Goal: Complete application form

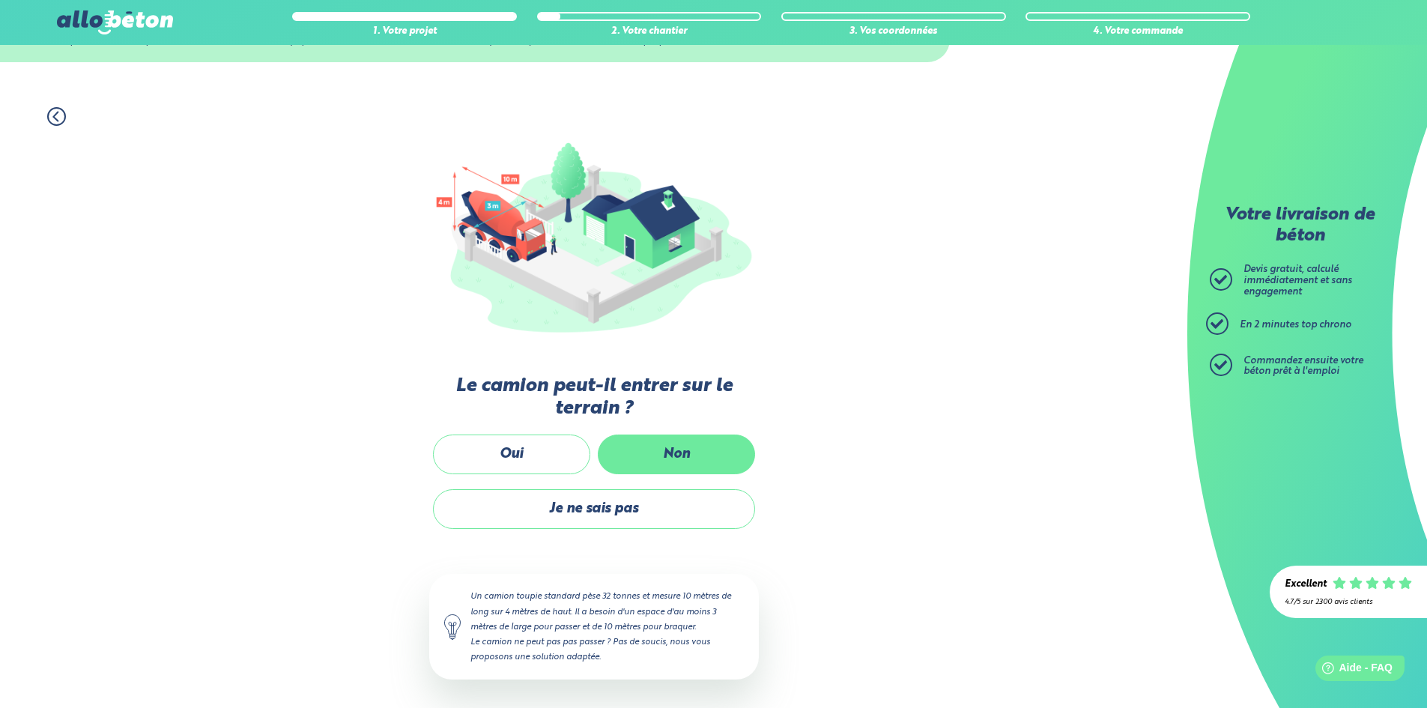
click at [672, 445] on label "Non" at bounding box center [676, 455] width 157 height 40
click at [0, 0] on input "Non" at bounding box center [0, 0] width 0 height 0
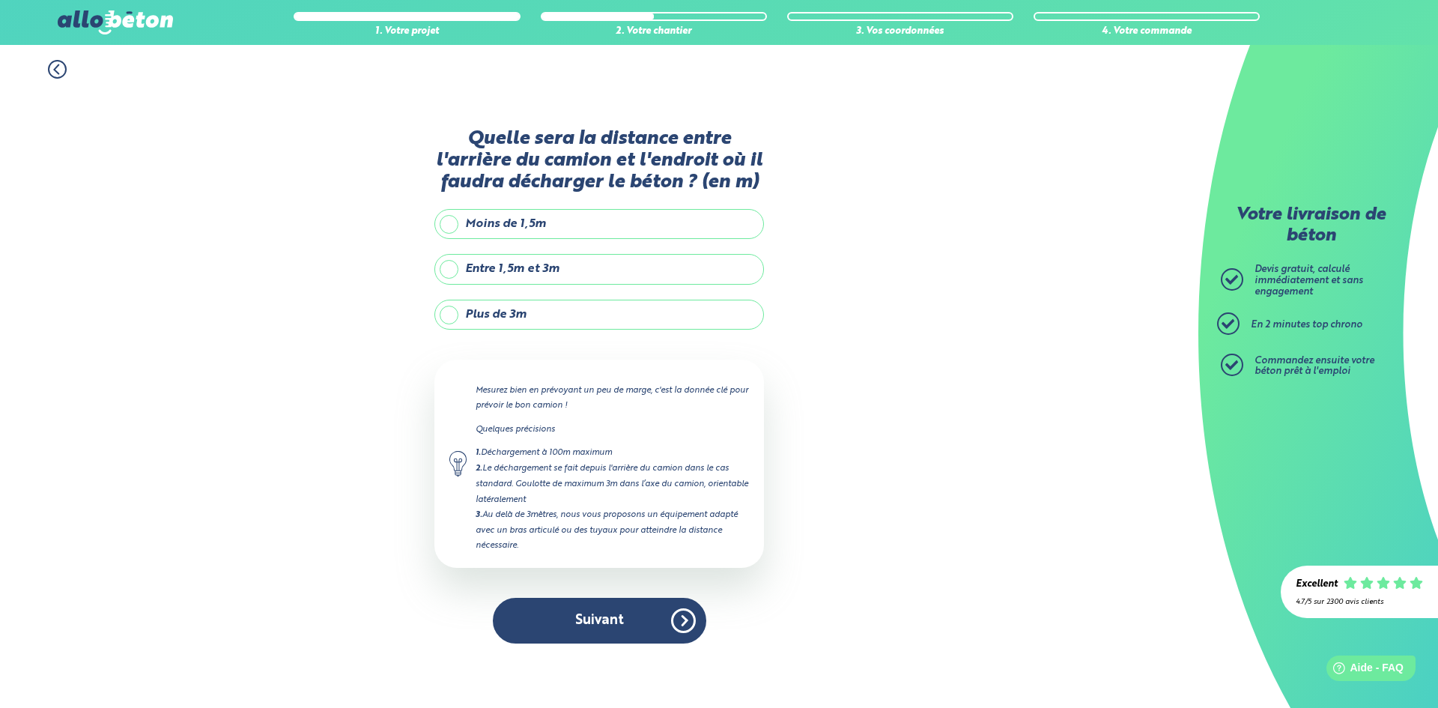
click at [506, 318] on label "Plus de 3m" at bounding box center [600, 315] width 330 height 30
click at [0, 0] on input "Plus de 3m" at bounding box center [0, 0] width 0 height 0
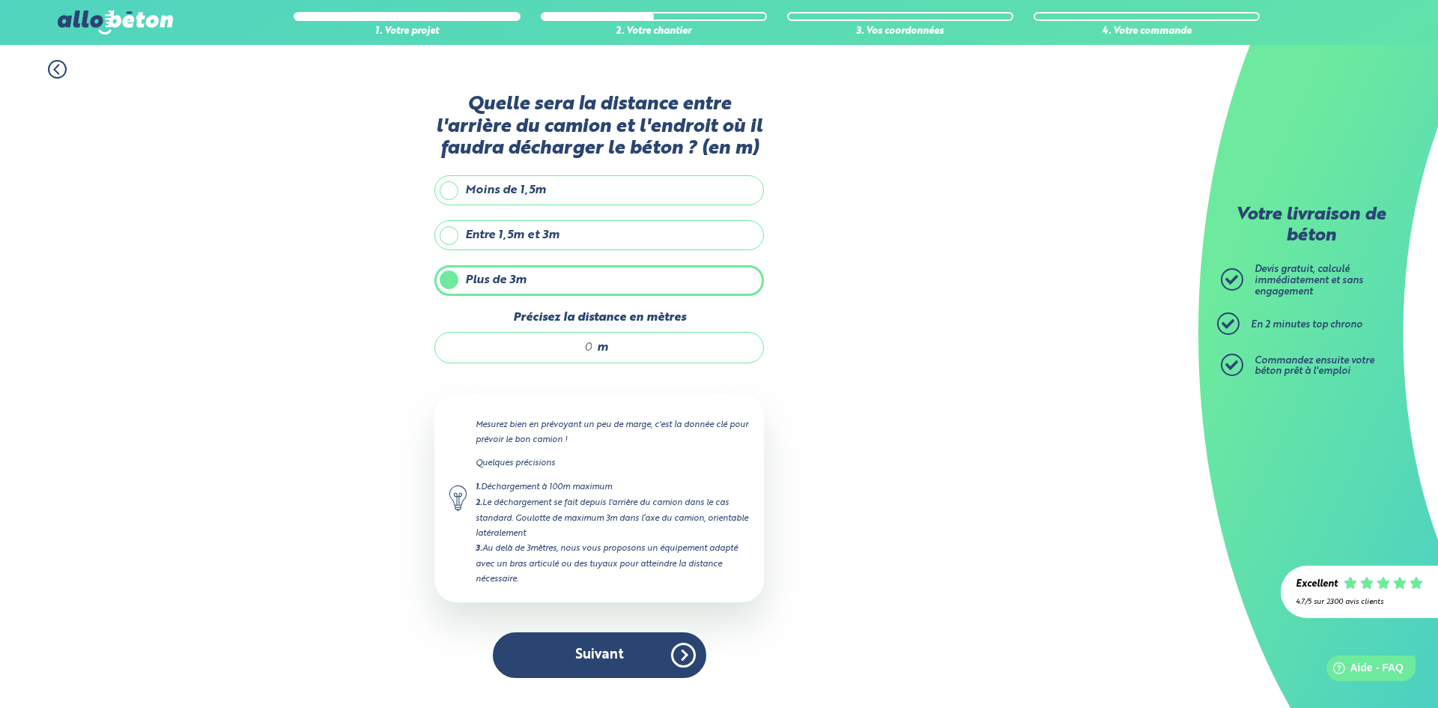
click at [575, 344] on input "Précisez la distance en mètres" at bounding box center [521, 347] width 143 height 15
type input "30"
click at [569, 641] on button "Suivant" at bounding box center [600, 655] width 214 height 46
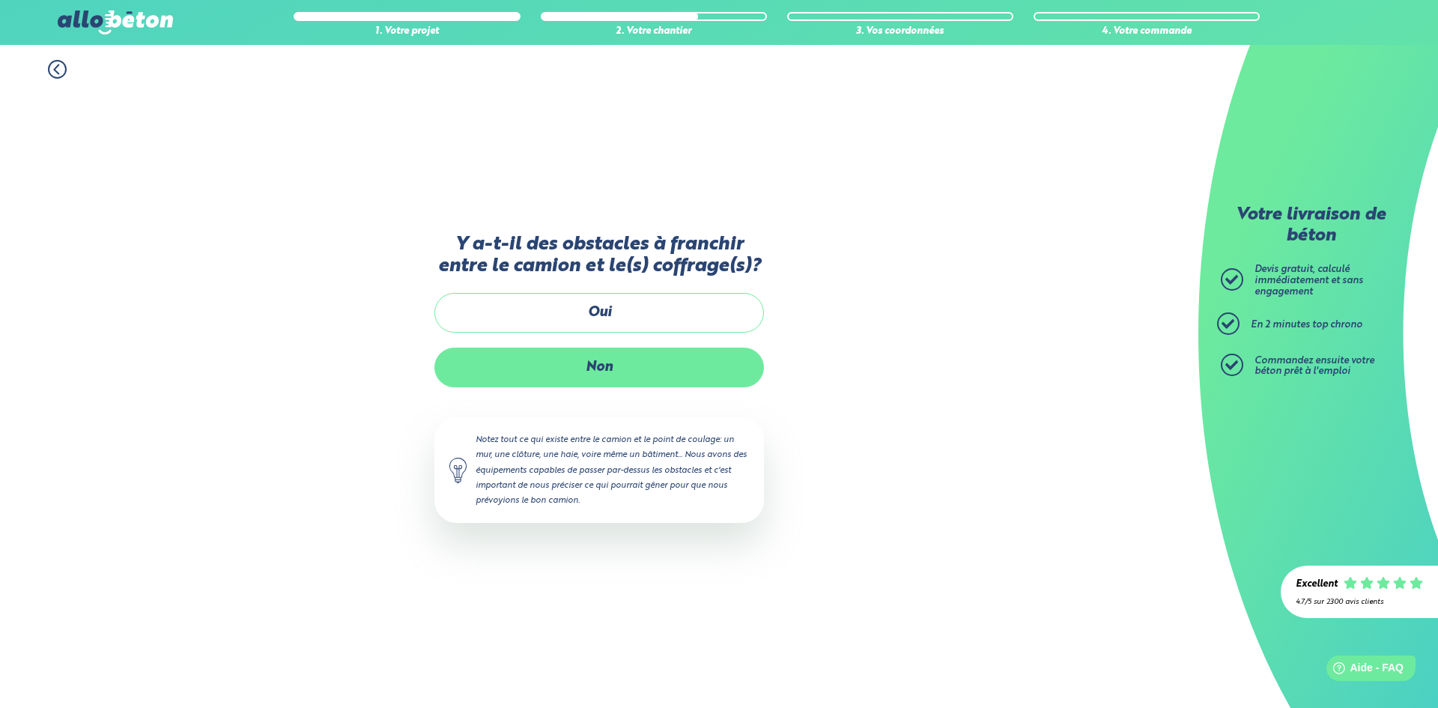
click at [587, 373] on label "Non" at bounding box center [600, 368] width 330 height 40
click at [0, 0] on input "Non" at bounding box center [0, 0] width 0 height 0
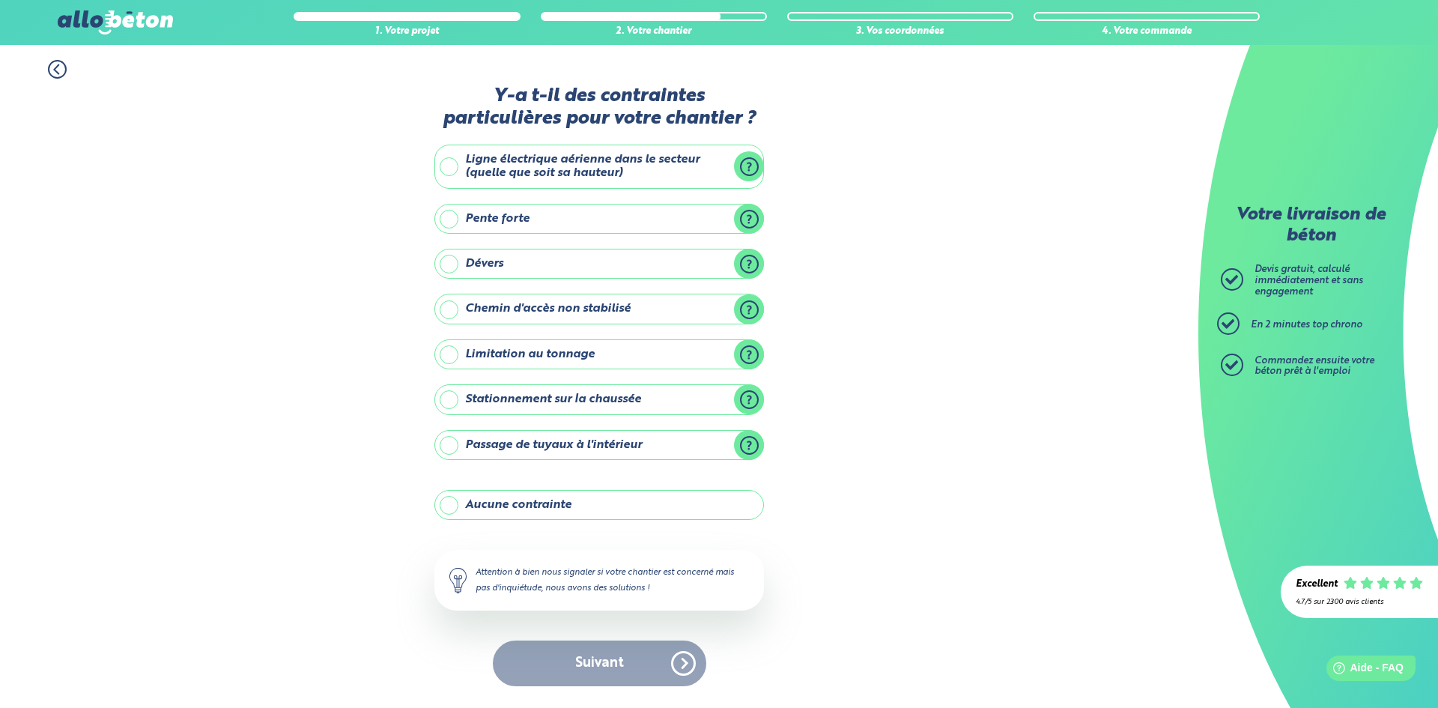
click at [550, 497] on label "Aucune contrainte" at bounding box center [600, 505] width 330 height 30
click at [0, 0] on input "Aucune contrainte" at bounding box center [0, 0] width 0 height 0
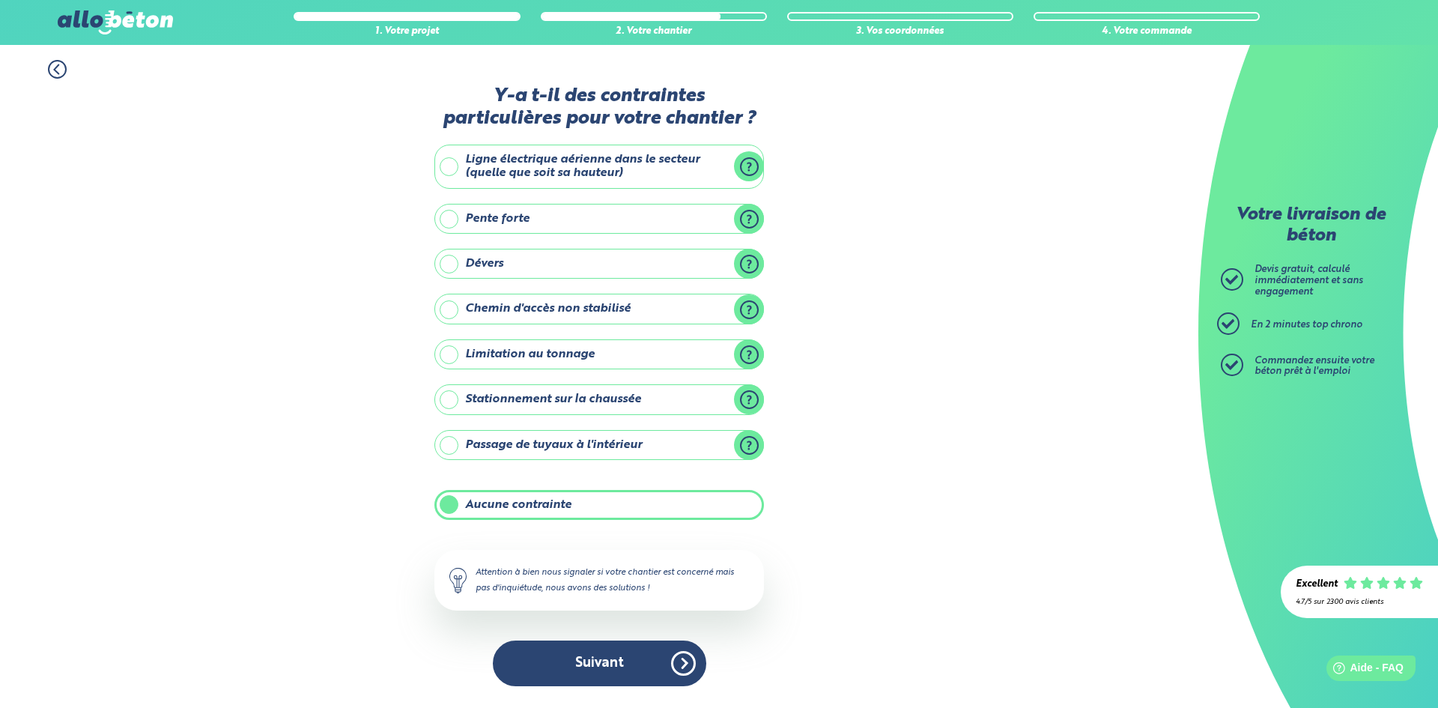
drag, startPoint x: 586, startPoint y: 656, endPoint x: 584, endPoint y: 648, distance: 7.6
click at [587, 656] on button "Suivant" at bounding box center [600, 664] width 214 height 46
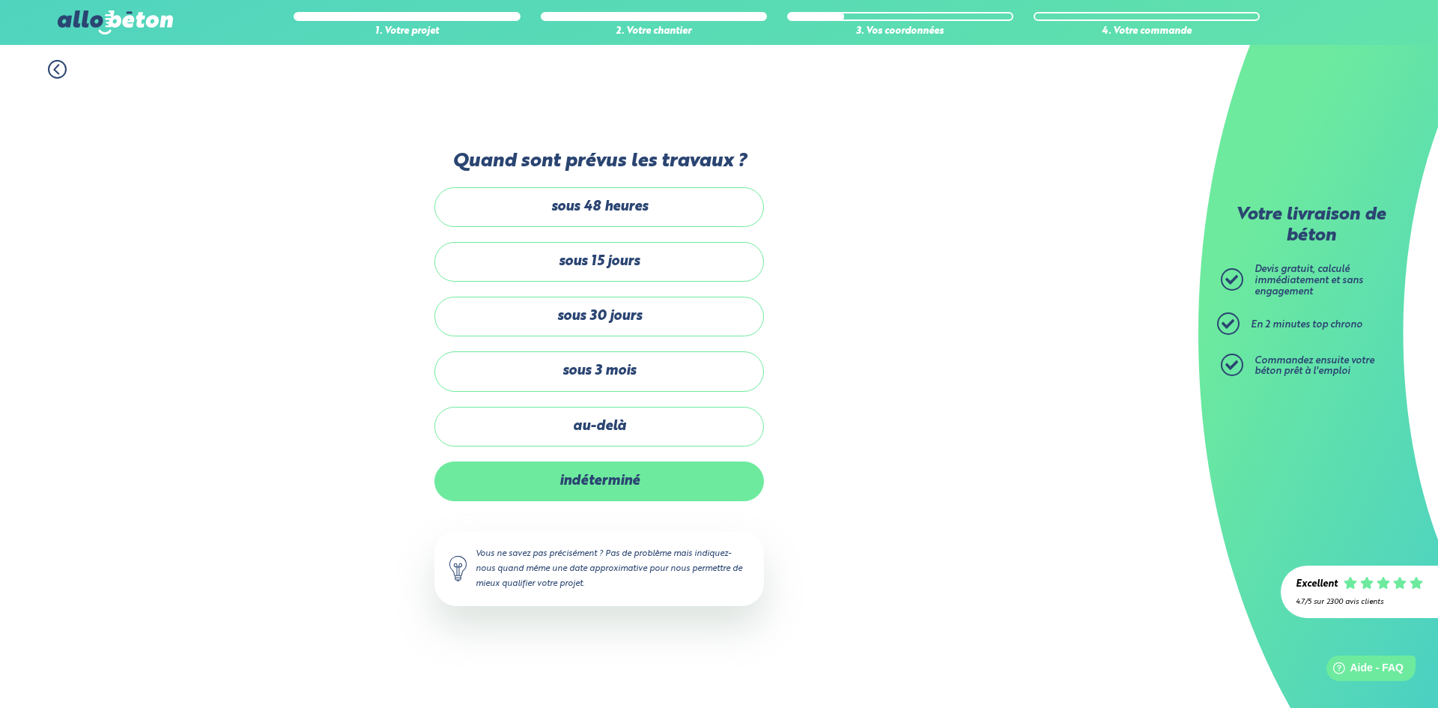
click at [580, 483] on label "indéterminé" at bounding box center [600, 482] width 330 height 40
click at [0, 0] on input "indéterminé" at bounding box center [0, 0] width 0 height 0
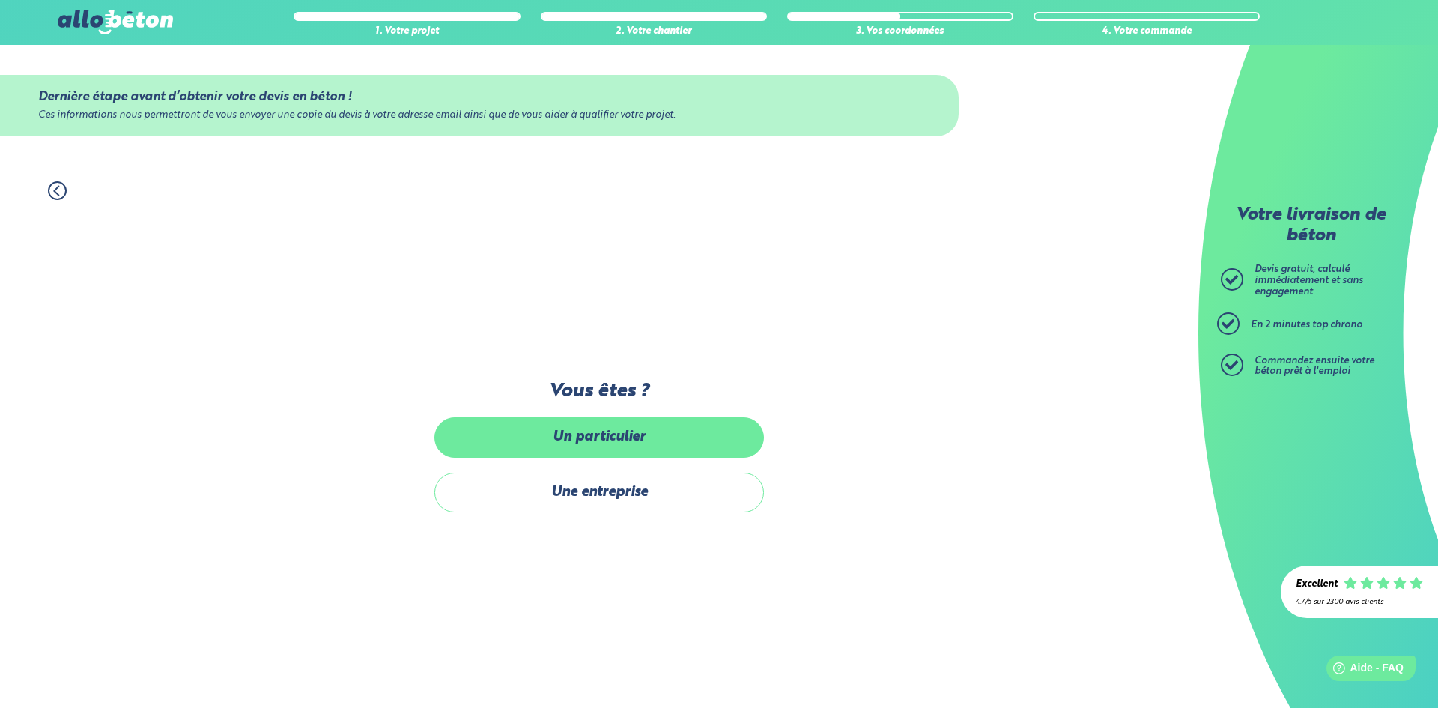
click at [584, 441] on label "Un particulier" at bounding box center [600, 437] width 330 height 40
click at [0, 0] on input "Un particulier" at bounding box center [0, 0] width 0 height 0
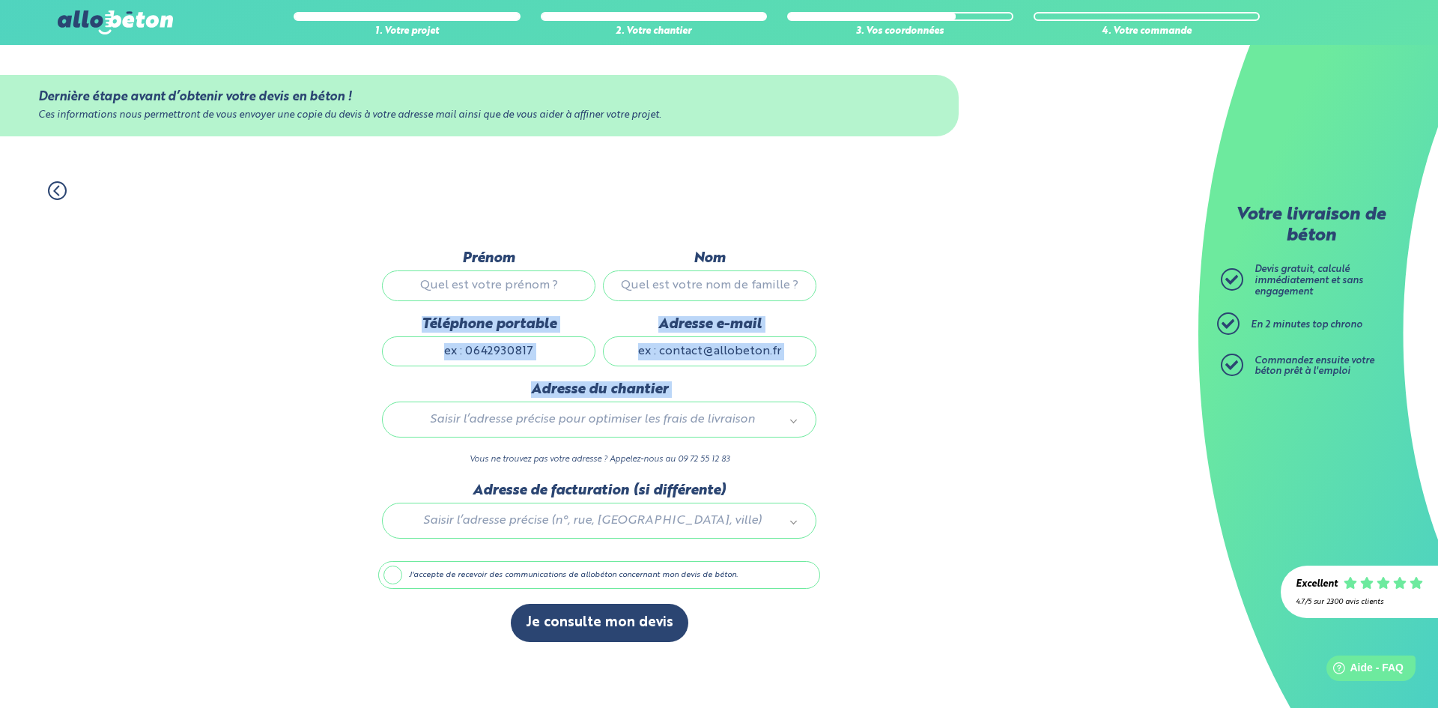
drag, startPoint x: 220, startPoint y: 429, endPoint x: 265, endPoint y: 342, distance: 98.2
click at [237, 375] on div "1. Votre projet 2. Votre chantier 3. Vos coordonnées 4. Votre commande Dernière…" at bounding box center [599, 437] width 1199 height 542
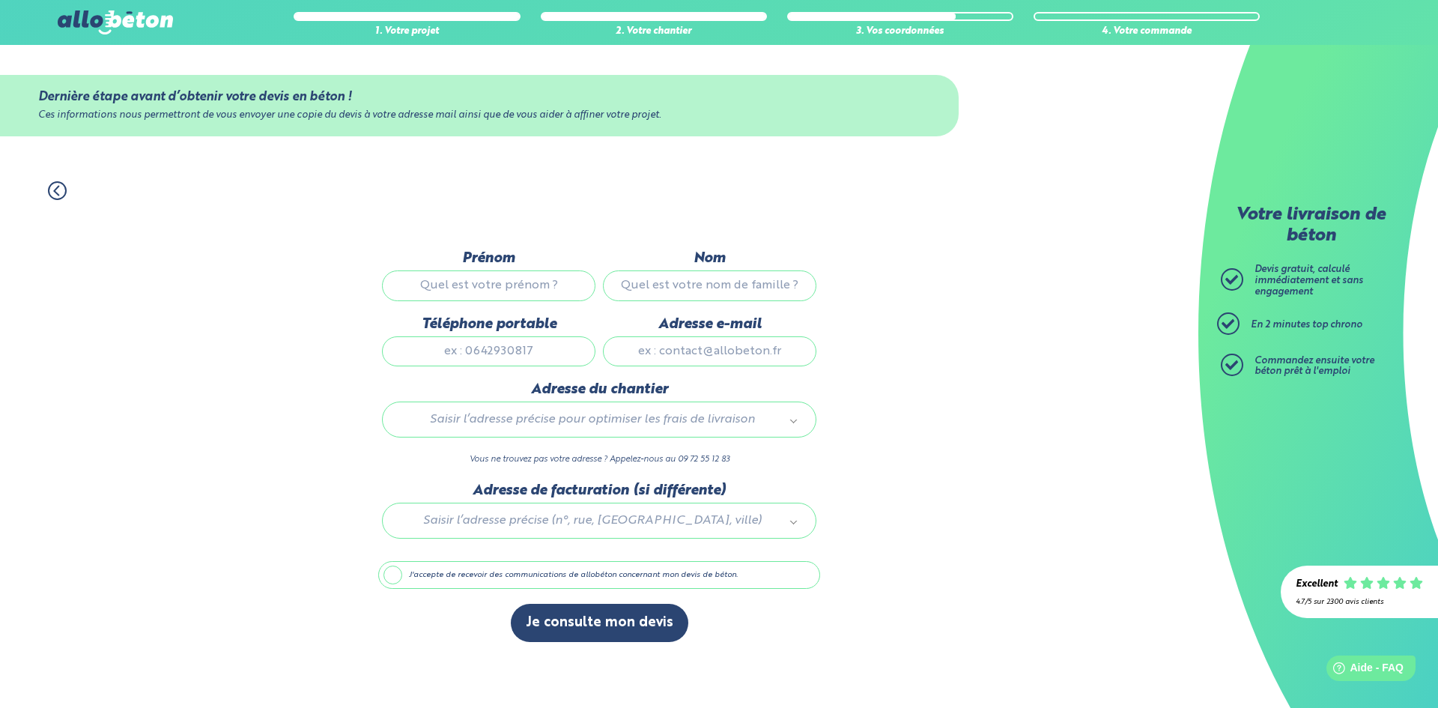
click at [38, 187] on div "1. Votre projet 2. Votre chantier 3. Vos coordonnées 4. Votre commande" at bounding box center [599, 183] width 1199 height 34
click at [53, 190] on icon at bounding box center [57, 190] width 19 height 19
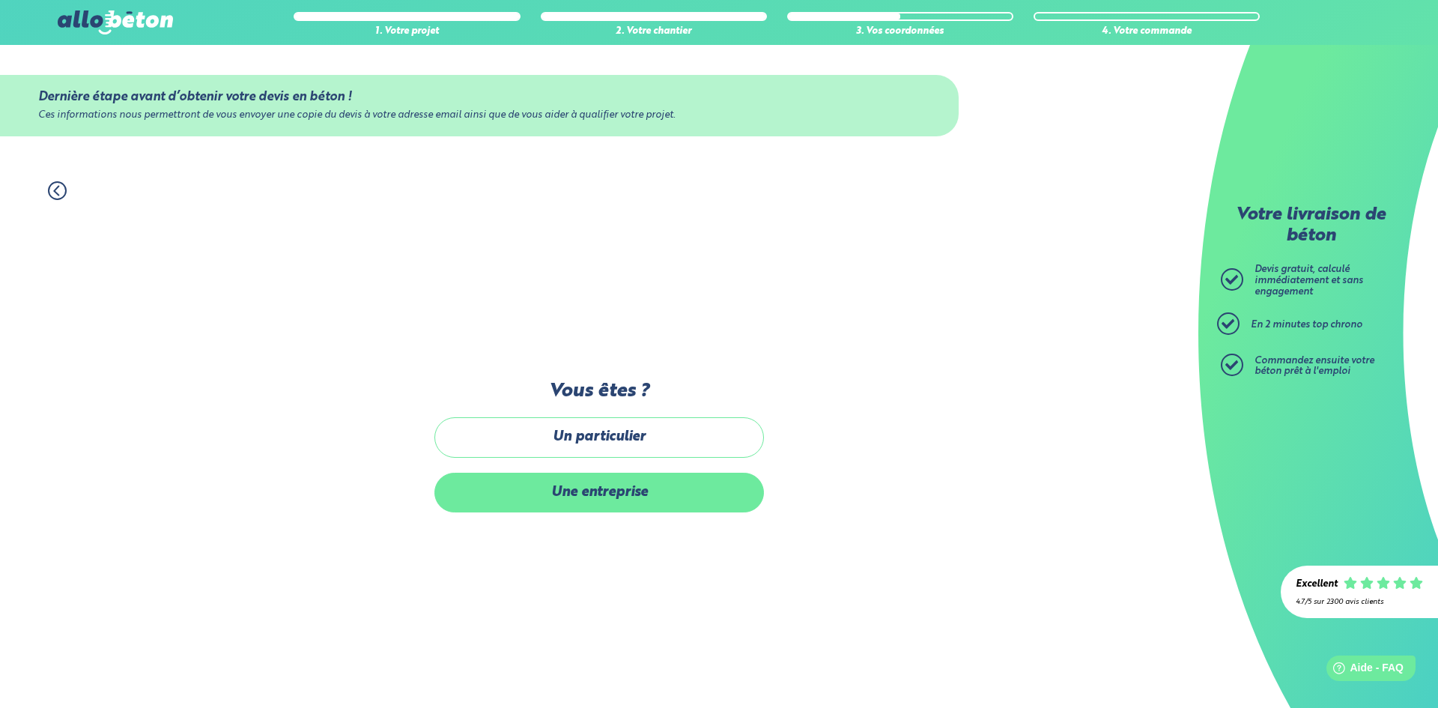
click at [646, 494] on label "Une entreprise" at bounding box center [600, 493] width 330 height 40
click at [0, 0] on input "Une entreprise" at bounding box center [0, 0] width 0 height 0
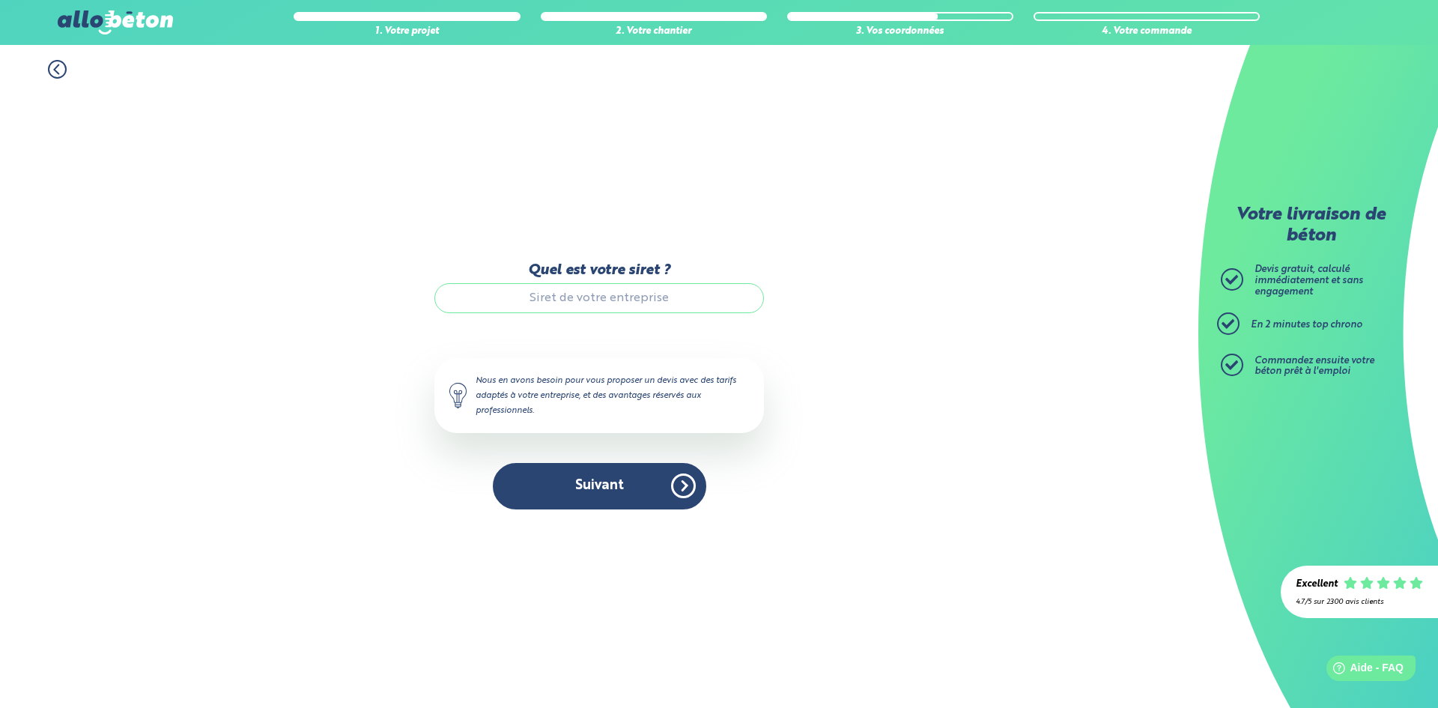
click at [54, 71] on icon at bounding box center [57, 69] width 19 height 19
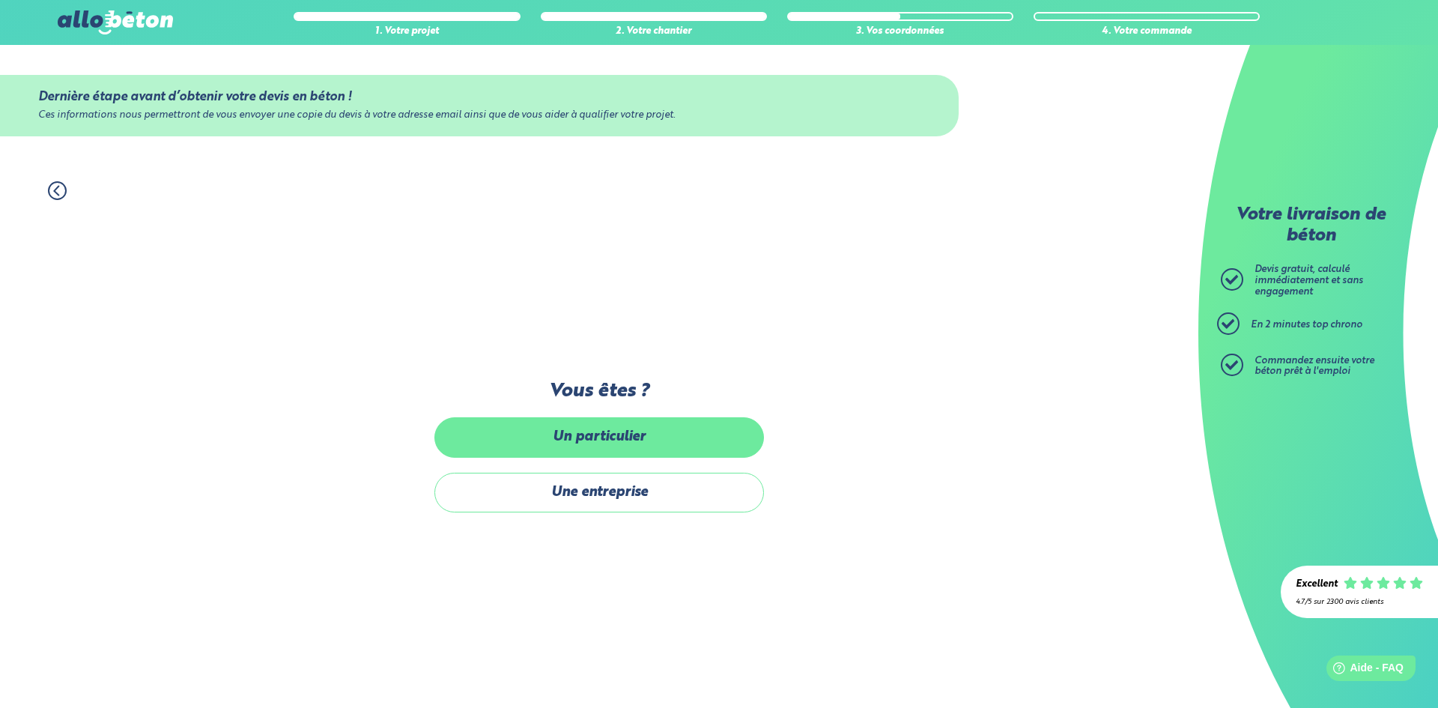
click at [635, 435] on label "Un particulier" at bounding box center [600, 437] width 330 height 40
click at [0, 0] on input "Un particulier" at bounding box center [0, 0] width 0 height 0
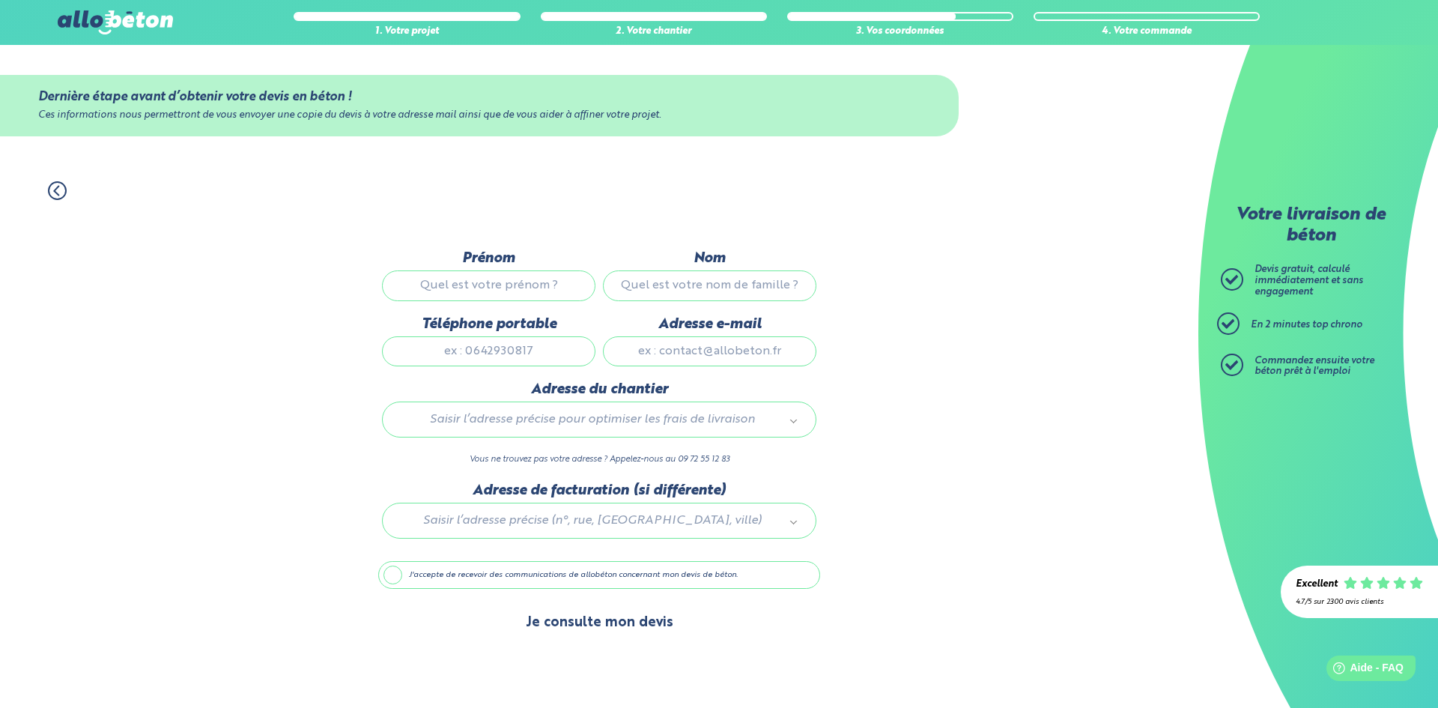
click at [592, 628] on button "Je consulte mon devis" at bounding box center [600, 623] width 178 height 38
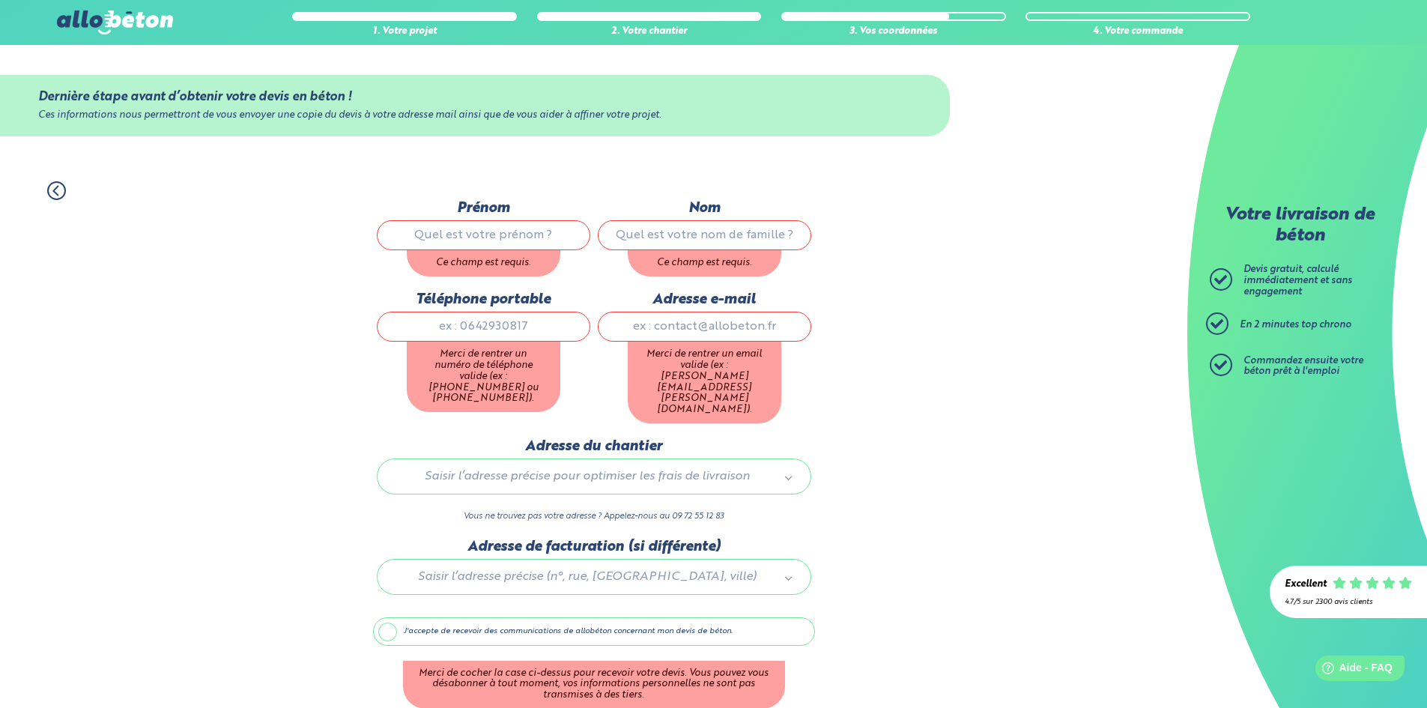
scroll to position [47, 0]
